Goal: Information Seeking & Learning: Learn about a topic

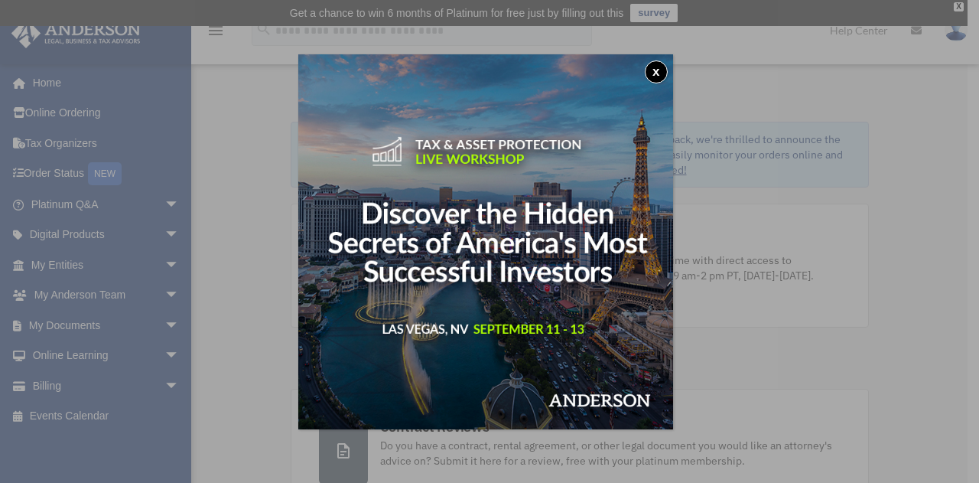
click at [917, 166] on div "x" at bounding box center [489, 241] width 979 height 483
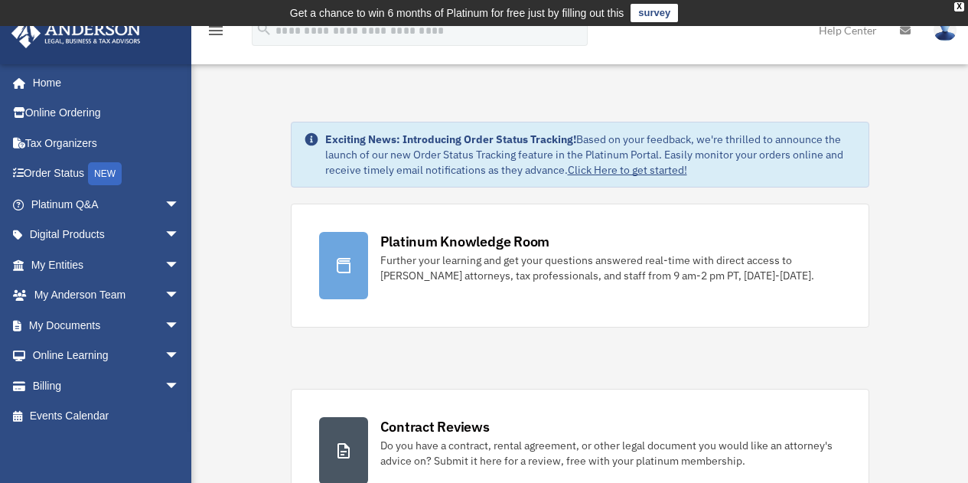
scroll to position [75, 0]
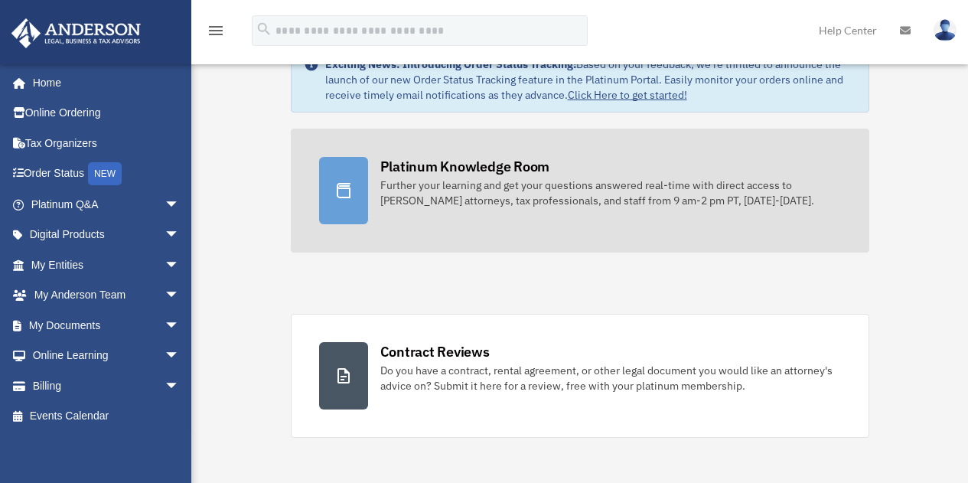
click at [469, 166] on div "Platinum Knowledge Room" at bounding box center [465, 166] width 170 height 19
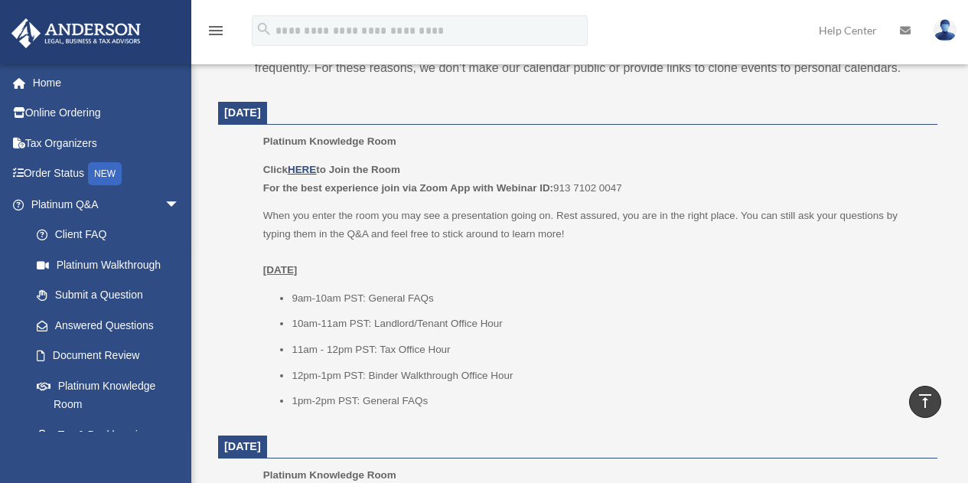
scroll to position [628, 0]
click at [304, 169] on u "HERE" at bounding box center [302, 167] width 28 height 11
click at [944, 34] on img at bounding box center [944, 30] width 23 height 22
